Goal: Submit feedback/report problem

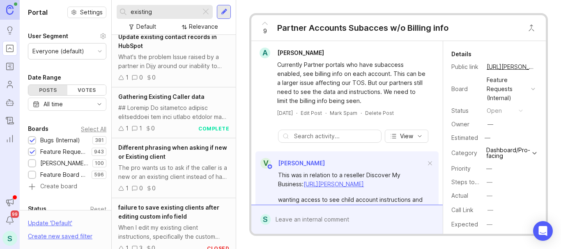
scroll to position [82, 0]
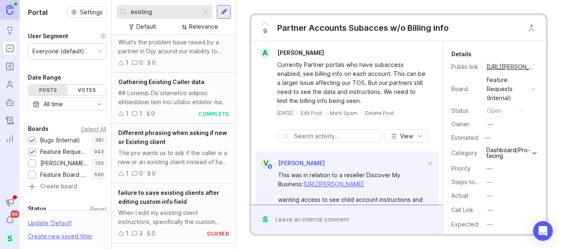
type input "existing"
click at [188, 98] on div at bounding box center [173, 98] width 111 height 18
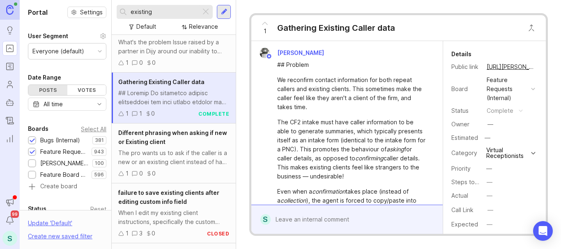
drag, startPoint x: 319, startPoint y: 106, endPoint x: 279, endPoint y: 80, distance: 47.7
click at [279, 80] on div "We reconfirm contact information for both repeat callers and existing clients. …" at bounding box center [351, 94] width 149 height 36
click at [265, 23] on icon at bounding box center [265, 23] width 10 height 10
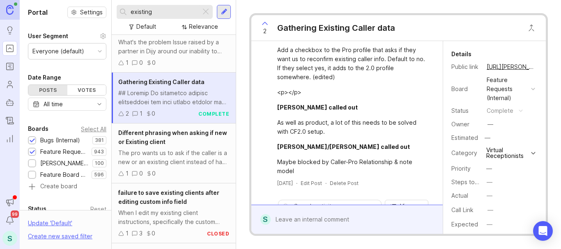
scroll to position [399, 0]
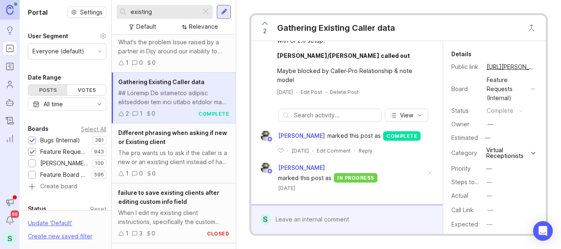
click at [312, 219] on div at bounding box center [353, 220] width 165 height 16
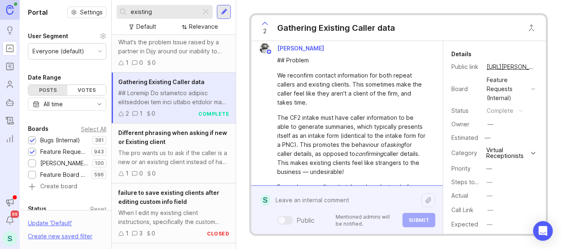
scroll to position [0, 0]
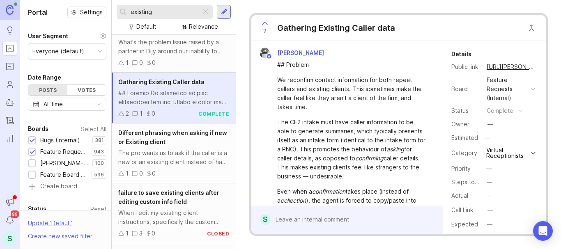
click at [465, 29] on div "2 Gathering Existing Caller data" at bounding box center [398, 28] width 294 height 26
drag, startPoint x: 312, startPoint y: 106, endPoint x: 277, endPoint y: 82, distance: 43.1
copy div "We reconfirm contact information for both repeat callers and existing clients. …"
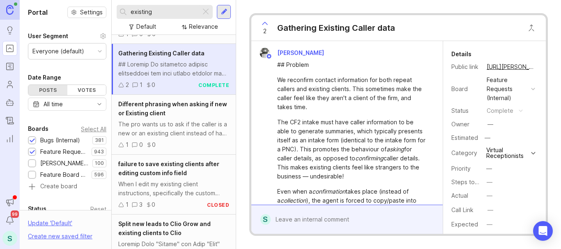
scroll to position [123, 0]
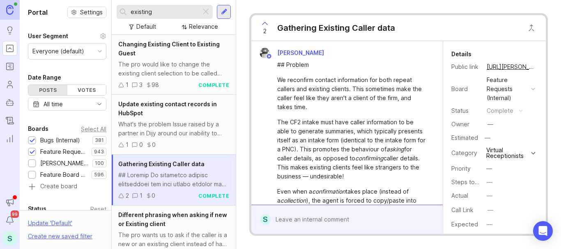
click at [330, 219] on div at bounding box center [353, 220] width 165 height 16
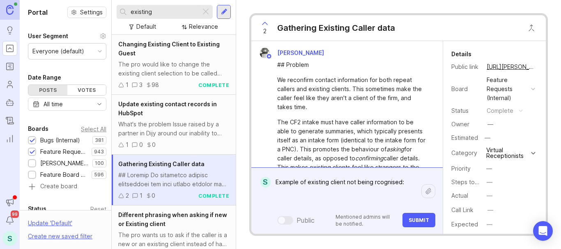
click at [384, 182] on textarea "Example of existing client not being rcognised:" at bounding box center [346, 191] width 151 height 34
click at [0, 0] on lt-em "recognized" at bounding box center [0, 0] width 0 height 0
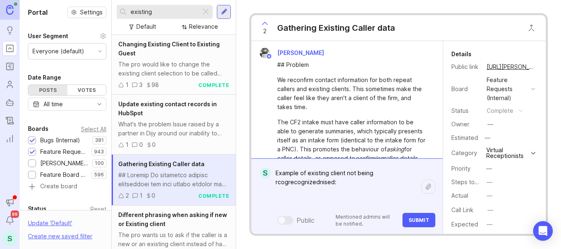
drag, startPoint x: 342, startPoint y: 184, endPoint x: 278, endPoint y: 185, distance: 63.6
click at [275, 184] on textarea "Example of existing client not being rcogrecognizednised:" at bounding box center [346, 186] width 151 height 43
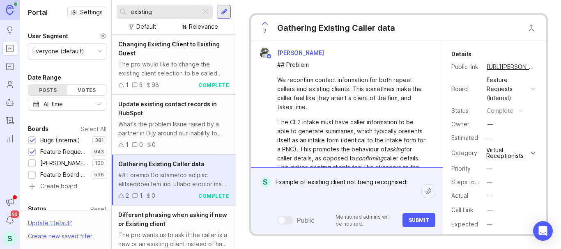
click at [381, 184] on textarea "Example of existing client not being recognised:" at bounding box center [346, 191] width 151 height 34
click at [394, 184] on textarea "Example of existing client not being recognised:" at bounding box center [346, 191] width 151 height 34
click at [416, 180] on textarea "Example of existing client not being recognized:" at bounding box center [346, 191] width 151 height 34
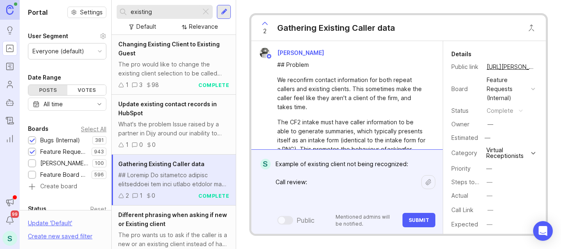
paste textarea "[URL][DOMAIN_NAME]"
click at [410, 162] on textarea "Example of existing client not being recognized: Call review: [URL][DOMAIN_NAME]" at bounding box center [346, 182] width 151 height 52
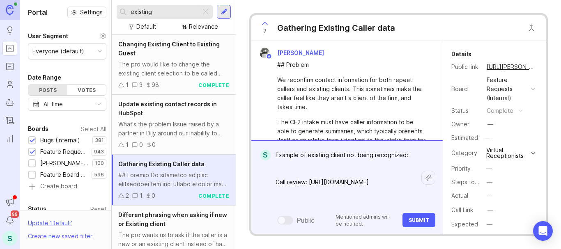
paste textarea "Meraki Hair Studio and Day Spa"
click at [275, 164] on textarea "Example of existing client not being recognized: Meraki Hair Studio and Day Spa…" at bounding box center [346, 177] width 151 height 61
click at [387, 166] on textarea "Example of existing client not being recognized: Pro Meraki Hair Studio and Day…" at bounding box center [346, 177] width 151 height 61
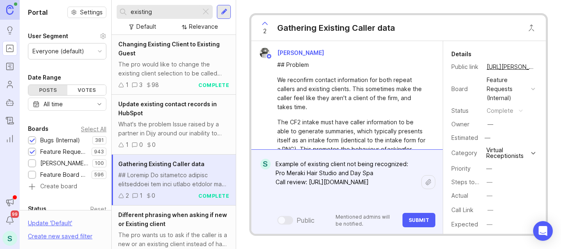
click at [431, 186] on div at bounding box center [428, 182] width 14 height 14
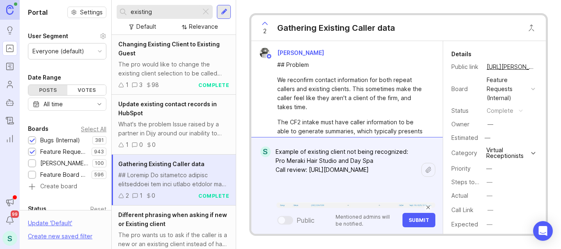
click at [381, 162] on textarea "Example of existing client not being recognized: Pro Meraki Hair Studio and Day…" at bounding box center [346, 170] width 151 height 52
paste textarea "[PERSON_NAME] [PHONE_NUMBER]"
click at [376, 162] on textarea "Example of existing client not being recognized: Pro Meraki Hair Studio and Day…" at bounding box center [346, 170] width 151 height 52
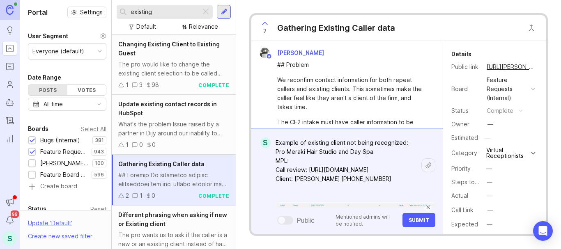
paste textarea "[URL][DOMAIN_NAME]"
drag, startPoint x: 373, startPoint y: 179, endPoint x: 266, endPoint y: 179, distance: 107.2
click at [266, 179] on form "S Example of existing client not being recognized: Pro Meraki Hair Studio and D…" at bounding box center [346, 181] width 191 height 106
click at [381, 151] on textarea "Example of existing client not being recognized: Pro Meraki Hair Studio and Day…" at bounding box center [346, 165] width 151 height 61
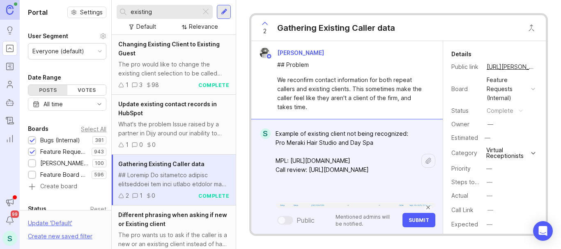
paste textarea "Client: [PERSON_NAME] [PHONE_NUMBER]"
click at [275, 151] on textarea "Example of existing client not being recognized: Pro Meraki Hair Studio and Day…" at bounding box center [346, 161] width 151 height 70
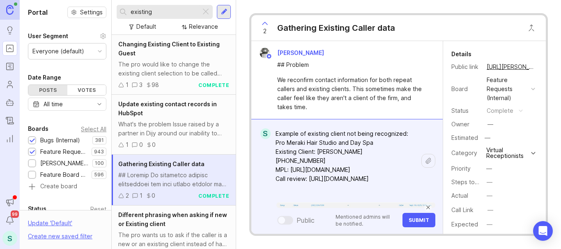
type textarea "Example of existing client not being recognized: Pro Meraki Hair Studio and Day…"
click at [414, 220] on span "Submit" at bounding box center [418, 220] width 21 height 6
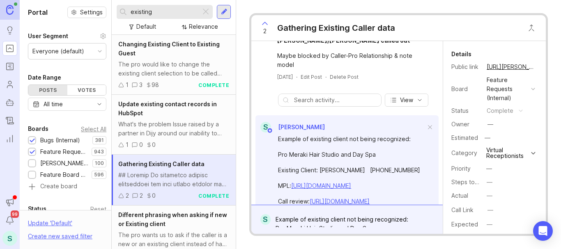
scroll to position [404, 0]
